Goal: Information Seeking & Learning: Learn about a topic

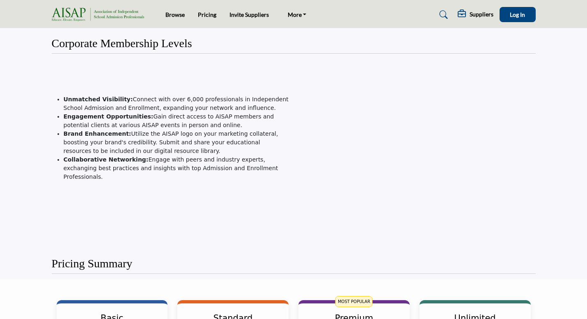
click at [70, 12] on img at bounding box center [100, 15] width 96 height 14
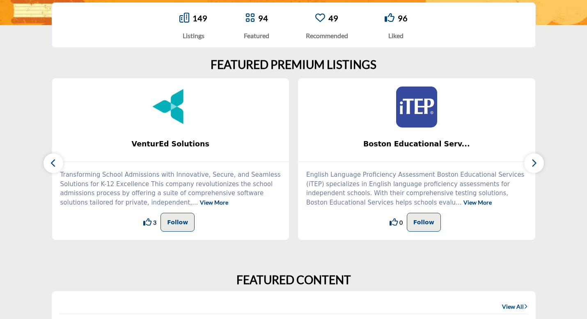
scroll to position [188, 0]
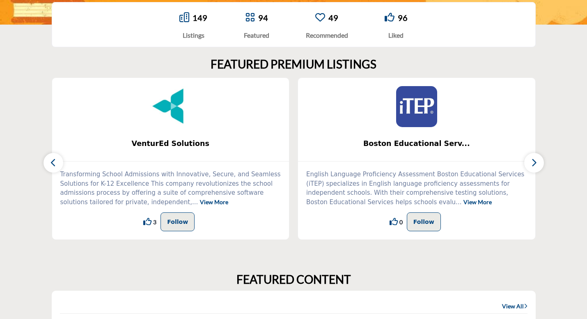
click at [200, 203] on link "View More" at bounding box center [214, 202] width 28 height 7
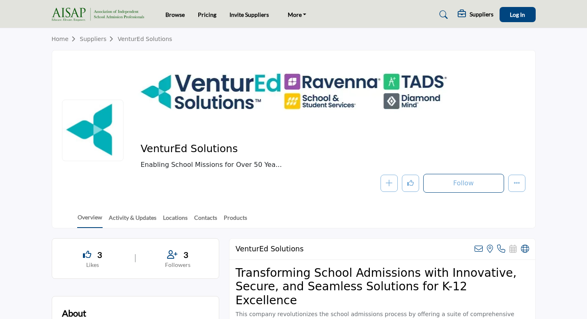
click at [88, 39] on link "Suppliers" at bounding box center [99, 39] width 38 height 7
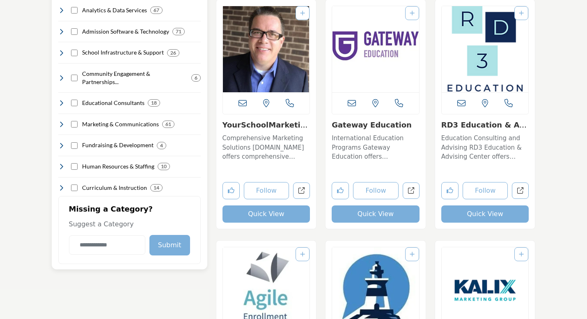
scroll to position [442, 0]
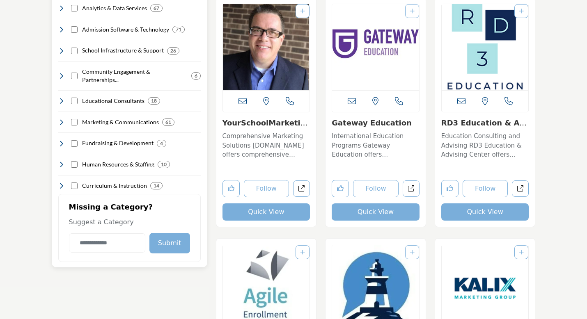
click at [61, 48] on icon at bounding box center [61, 51] width 7 height 7
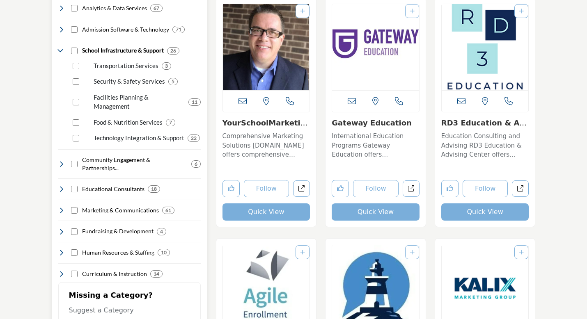
click at [60, 48] on icon at bounding box center [61, 51] width 7 height 7
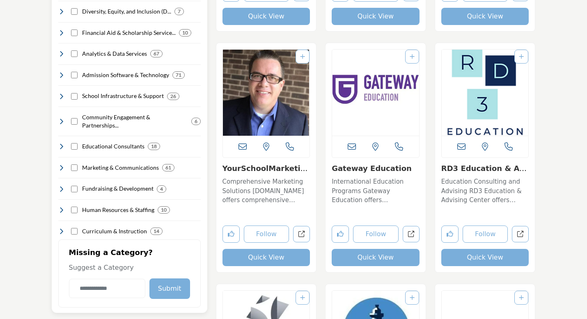
scroll to position [389, 0]
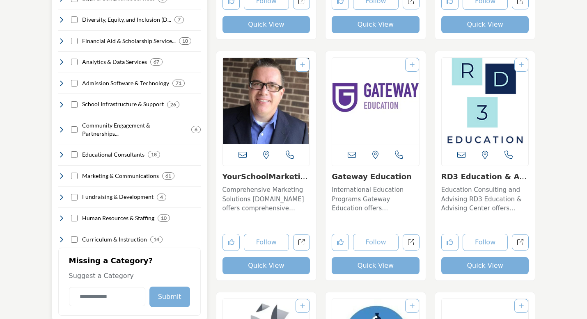
click at [60, 80] on icon at bounding box center [61, 83] width 7 height 7
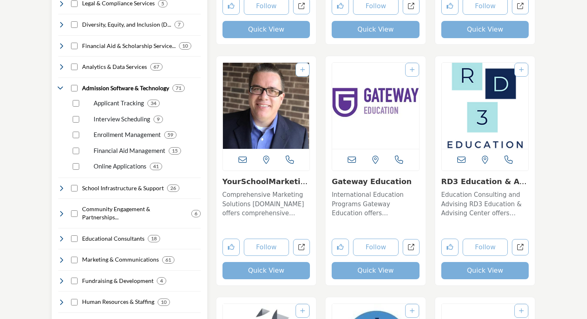
scroll to position [381, 0]
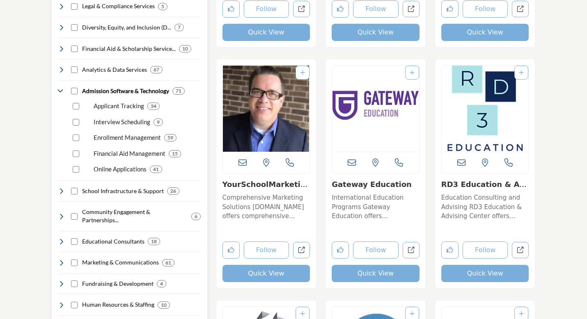
click at [59, 88] on icon at bounding box center [61, 91] width 7 height 7
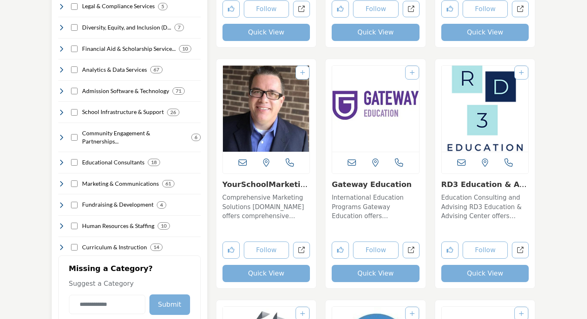
click at [64, 158] on div "Educational Consultants 18" at bounding box center [109, 162] width 102 height 9
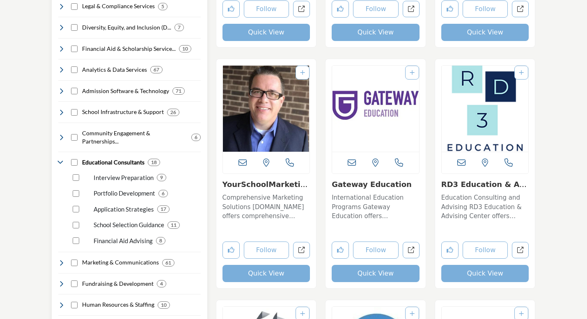
click at [60, 159] on icon at bounding box center [61, 162] width 7 height 7
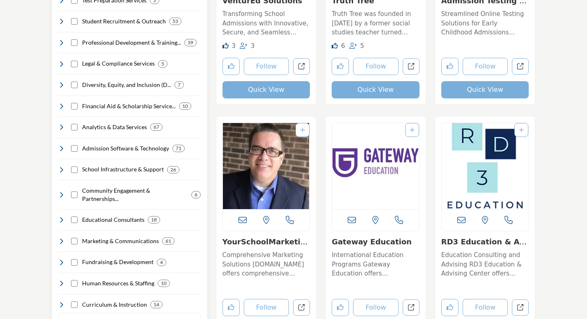
scroll to position [323, 0]
click at [62, 82] on icon at bounding box center [61, 85] width 7 height 7
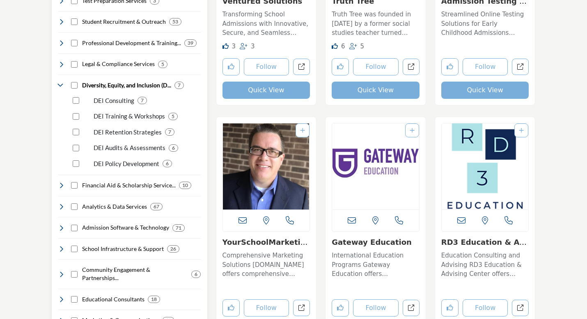
click at [61, 82] on icon at bounding box center [61, 85] width 7 height 7
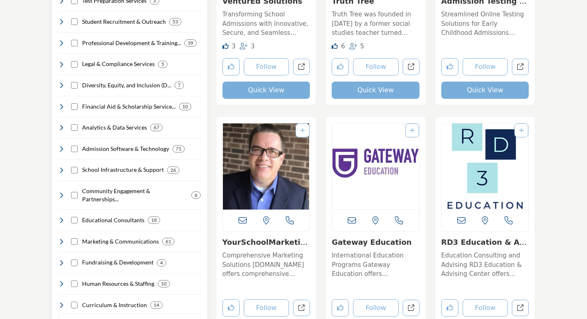
click at [60, 61] on icon at bounding box center [61, 64] width 7 height 7
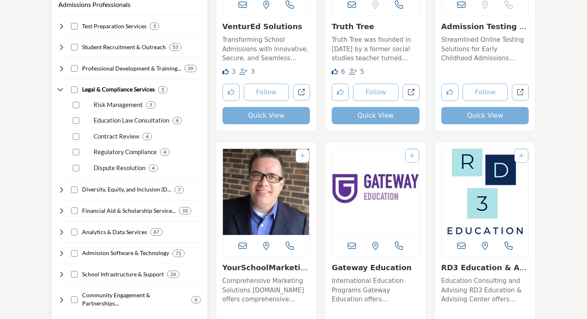
scroll to position [290, 0]
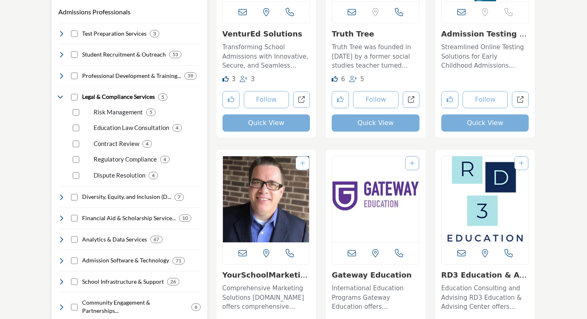
click at [60, 94] on icon at bounding box center [61, 97] width 7 height 7
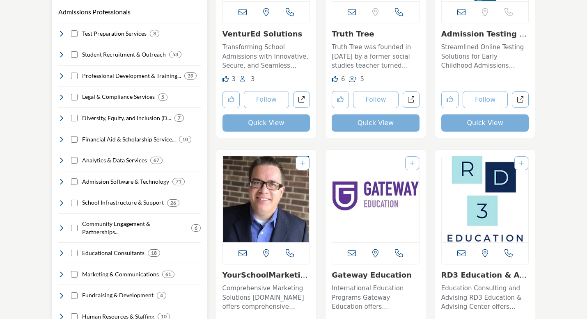
click at [64, 51] on icon at bounding box center [61, 54] width 7 height 7
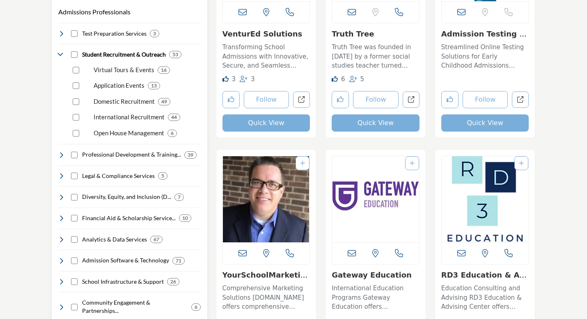
click at [62, 51] on icon at bounding box center [61, 54] width 7 height 7
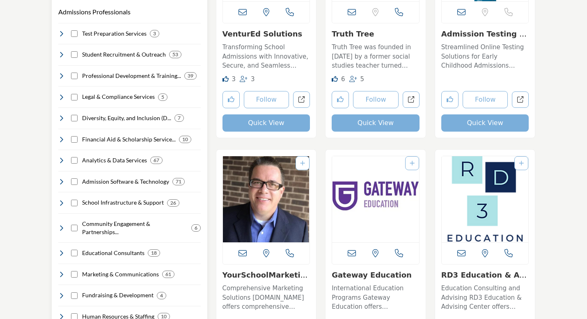
click at [61, 30] on icon at bounding box center [61, 33] width 7 height 7
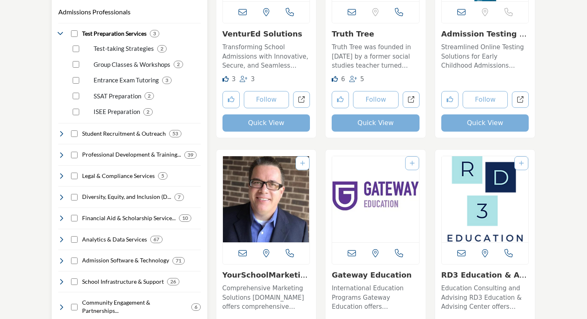
click at [60, 30] on icon at bounding box center [61, 33] width 7 height 7
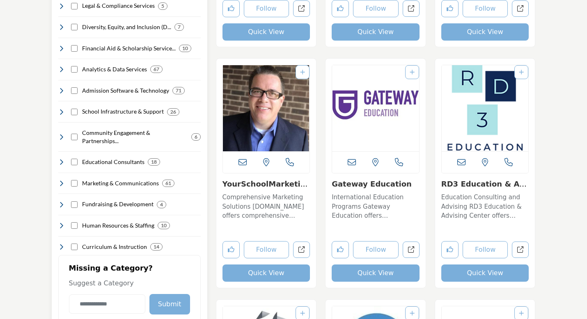
scroll to position [381, 0]
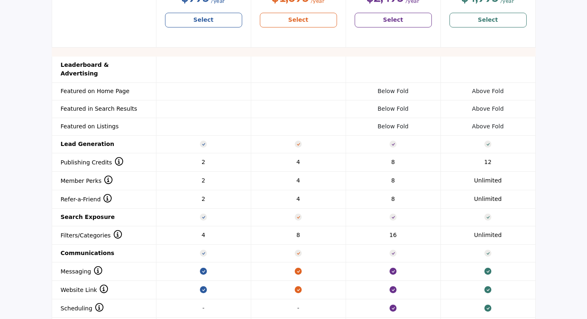
scroll to position [761, 0]
